Goal: Task Accomplishment & Management: Complete application form

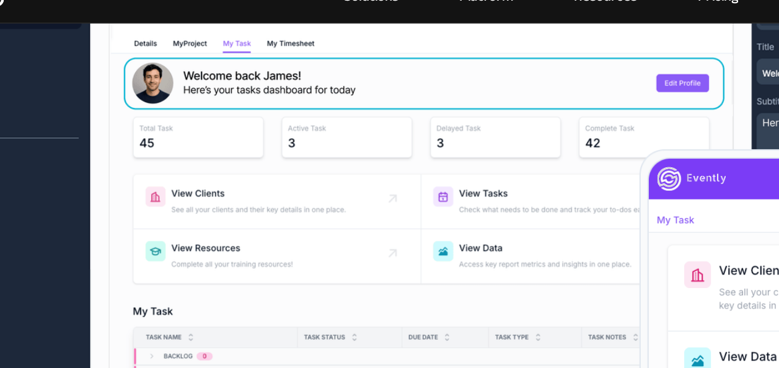
scroll to position [440, 0]
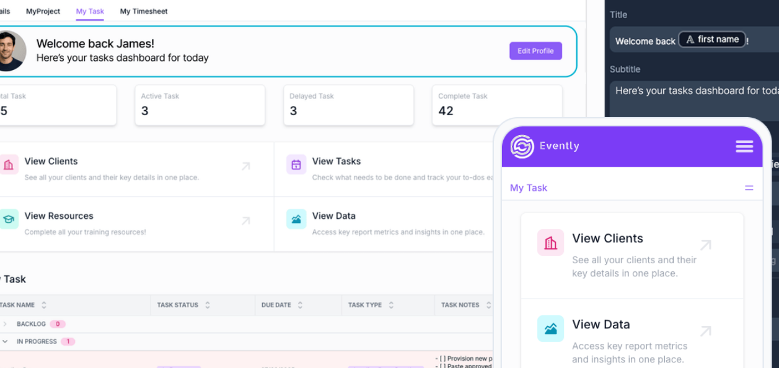
click at [413, 192] on img at bounding box center [389, 228] width 754 height 448
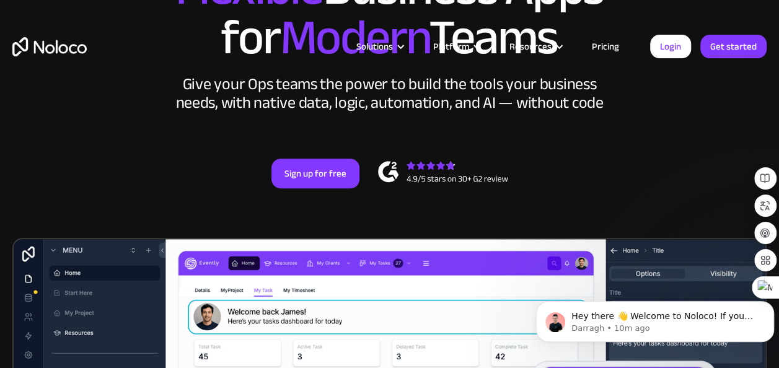
scroll to position [0, 0]
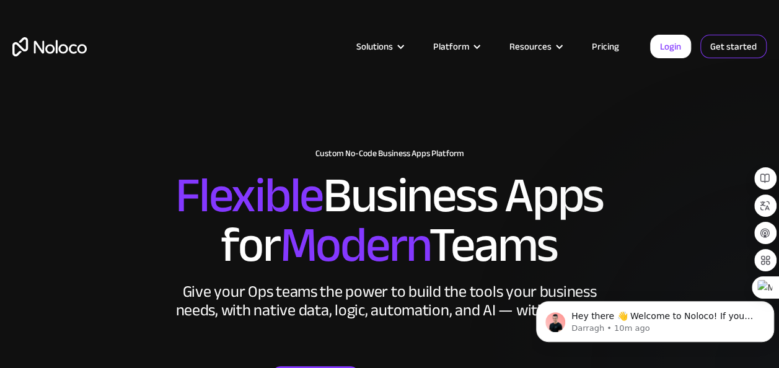
click at [719, 44] on link "Get started" at bounding box center [733, 47] width 66 height 24
